Goal: Task Accomplishment & Management: Use online tool/utility

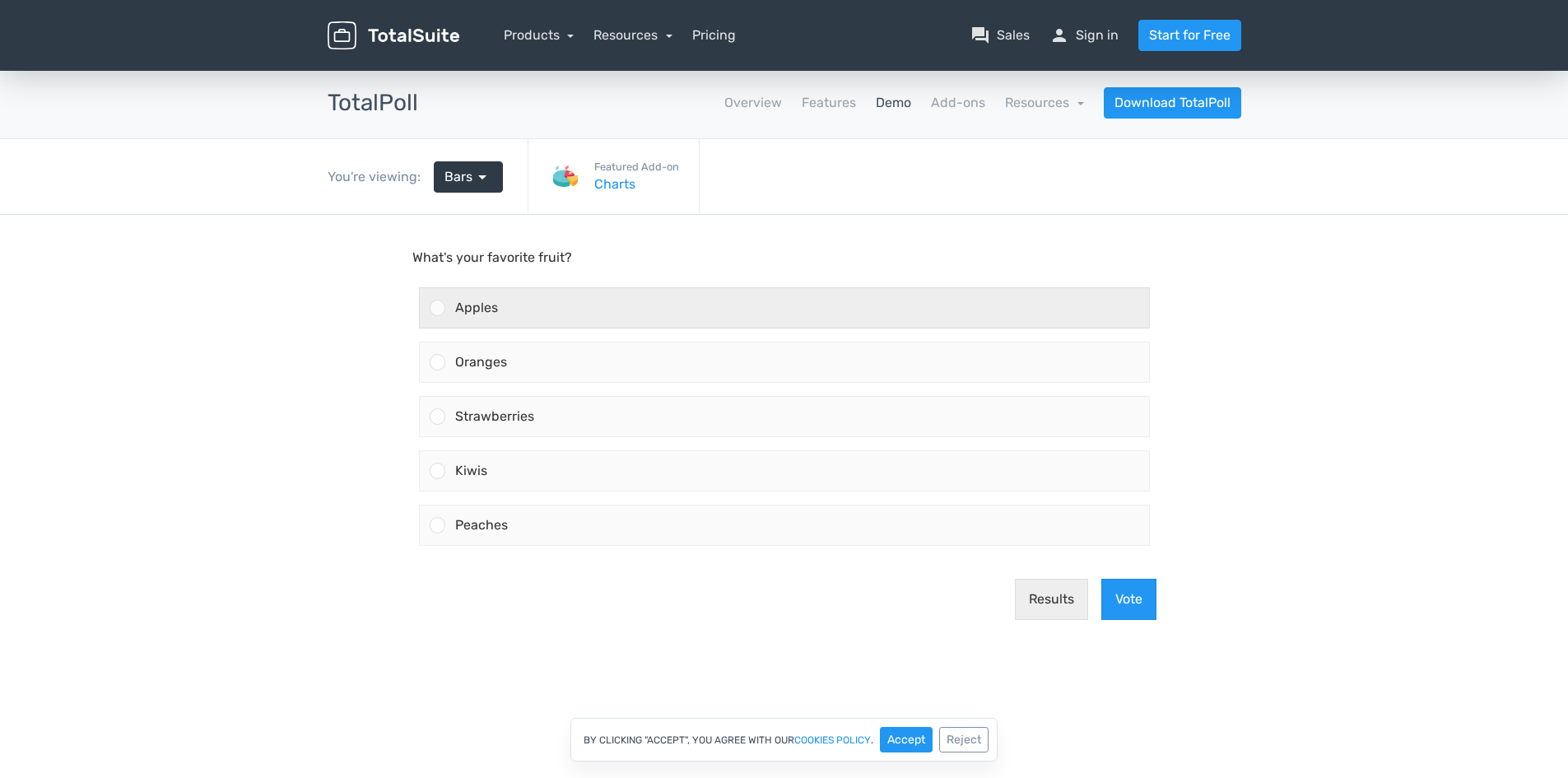
click at [484, 300] on span "Apples" at bounding box center [476, 307] width 43 height 15
click at [437, 308] on input "Apples" at bounding box center [437, 308] width 0 height 0
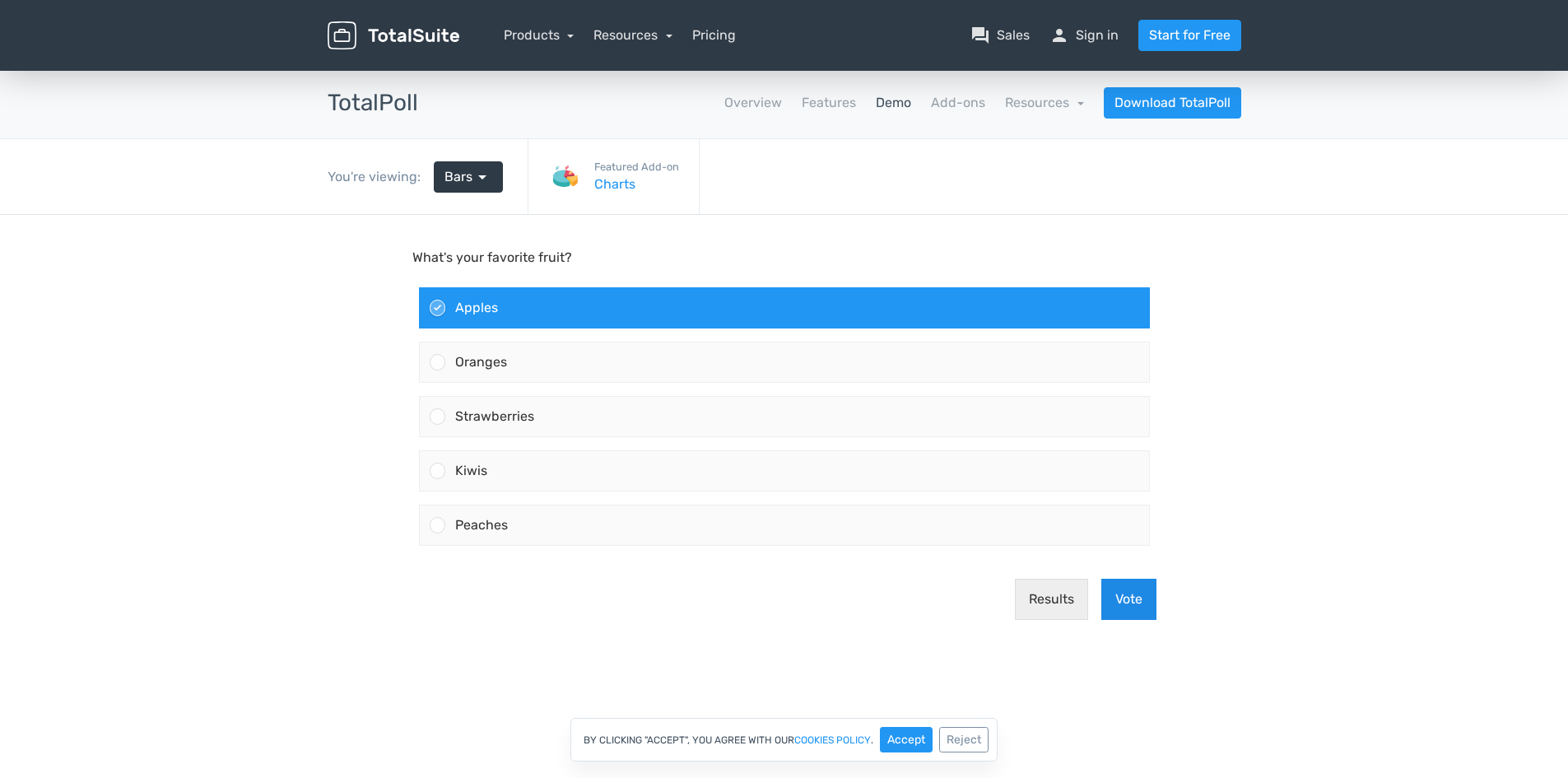
click at [1130, 594] on button "Vote" at bounding box center [1129, 598] width 55 height 41
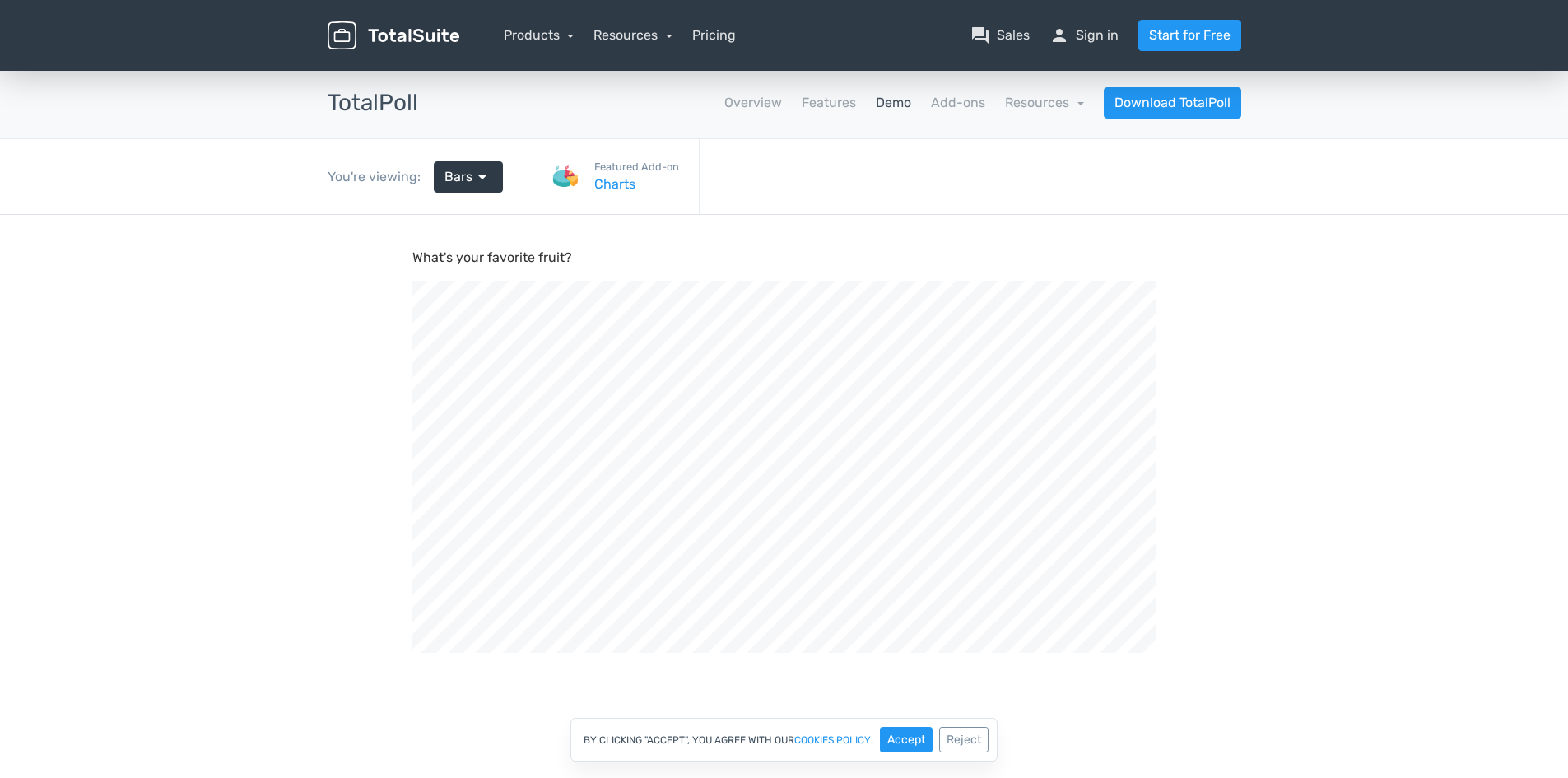
click at [447, 31] on img at bounding box center [394, 35] width 132 height 29
